Goal: Transaction & Acquisition: Purchase product/service

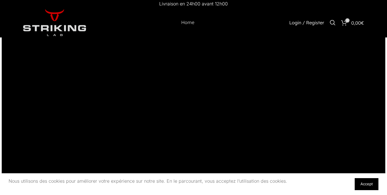
click at [366, 184] on link "Accept" at bounding box center [367, 184] width 24 height 12
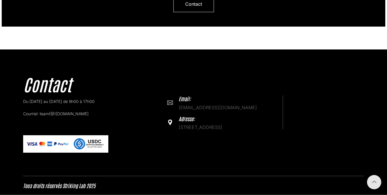
scroll to position [1755, 0]
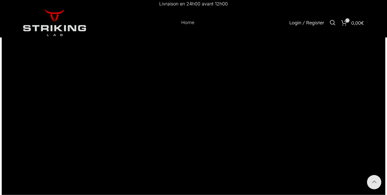
scroll to position [1722, 0]
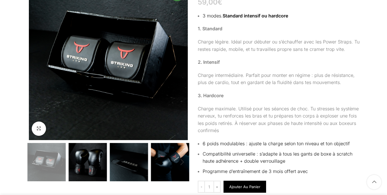
click at [244, 189] on button "Ajouter au panier" at bounding box center [244, 187] width 43 height 12
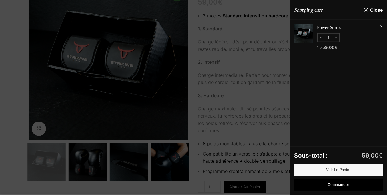
click at [193, 97] on div at bounding box center [193, 97] width 387 height 195
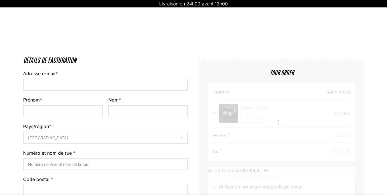
select select "VD"
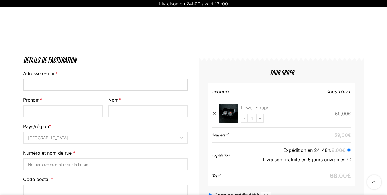
click at [105, 85] on input "Adresse e-mail *" at bounding box center [105, 85] width 165 height 12
type input "mail2735233@protonmail.com"
click at [63, 105] on input "Prénom *" at bounding box center [62, 111] width 79 height 12
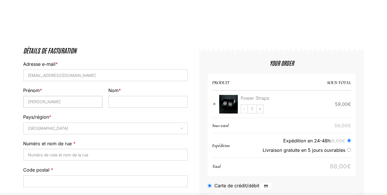
type input "Emilia"
click at [148, 102] on input "Nom *" at bounding box center [147, 102] width 79 height 12
type input "Fischer"
click at [105, 149] on input "Numéro et nom de rue *" at bounding box center [105, 155] width 165 height 12
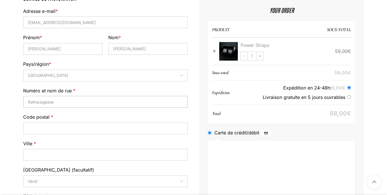
type input "Rathausgasse"
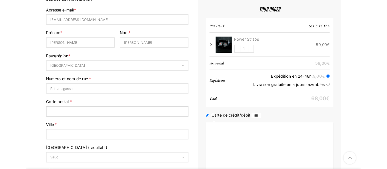
scroll to position [89, 0]
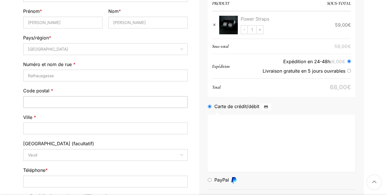
click at [105, 102] on input "Code postal *" at bounding box center [105, 102] width 165 height 12
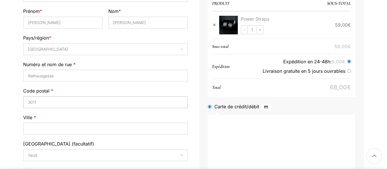
type input "3011"
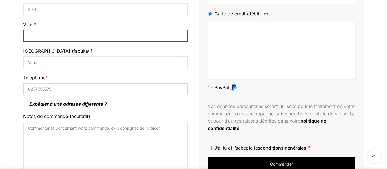
type input "0277755575"
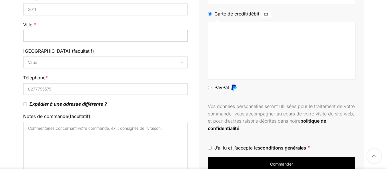
click at [105, 42] on input "Ville *" at bounding box center [105, 36] width 165 height 12
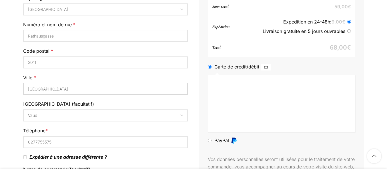
type input "Bern"
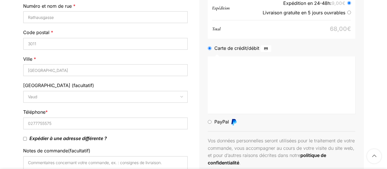
scroll to position [66, 0]
